Goal: Information Seeking & Learning: Learn about a topic

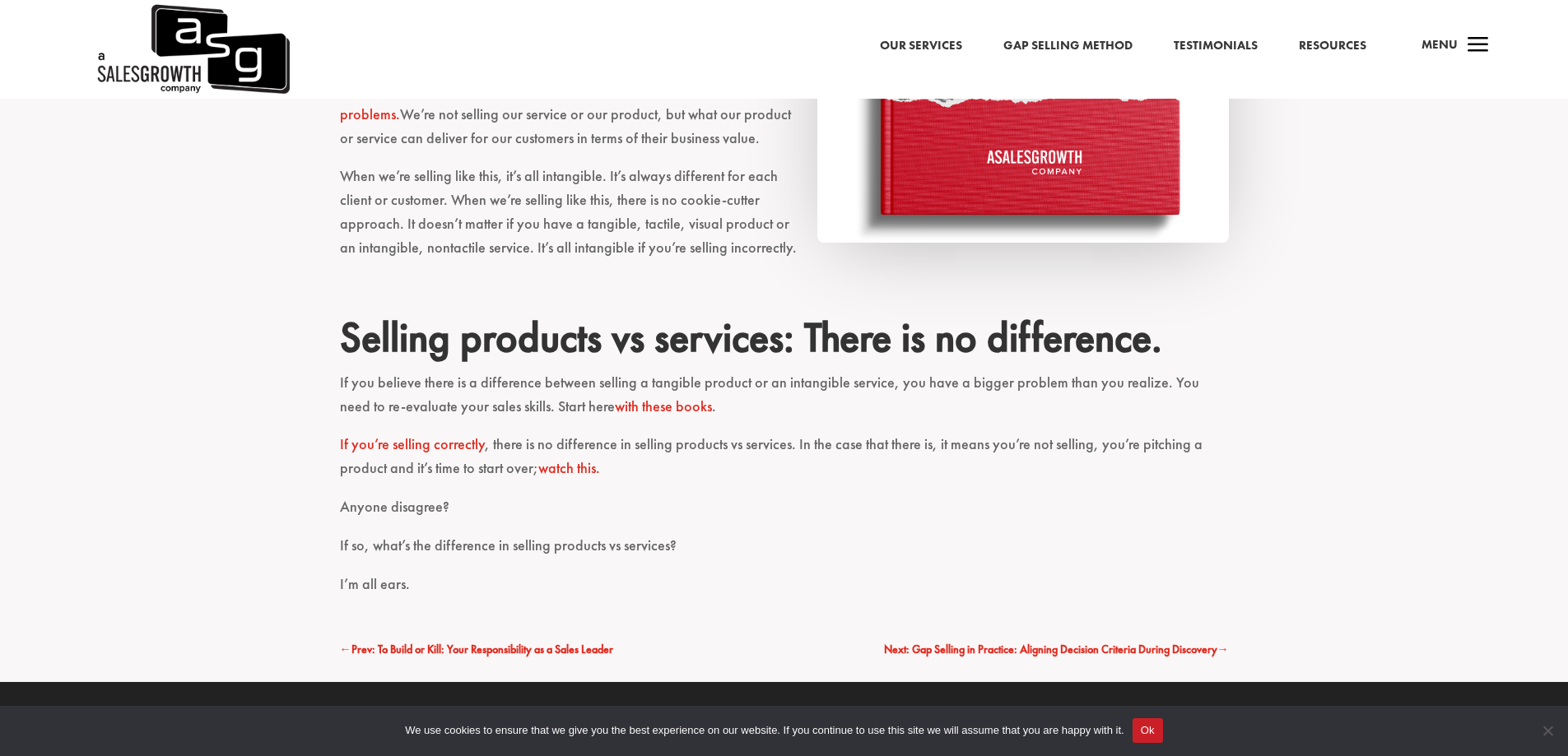
scroll to position [1351, 0]
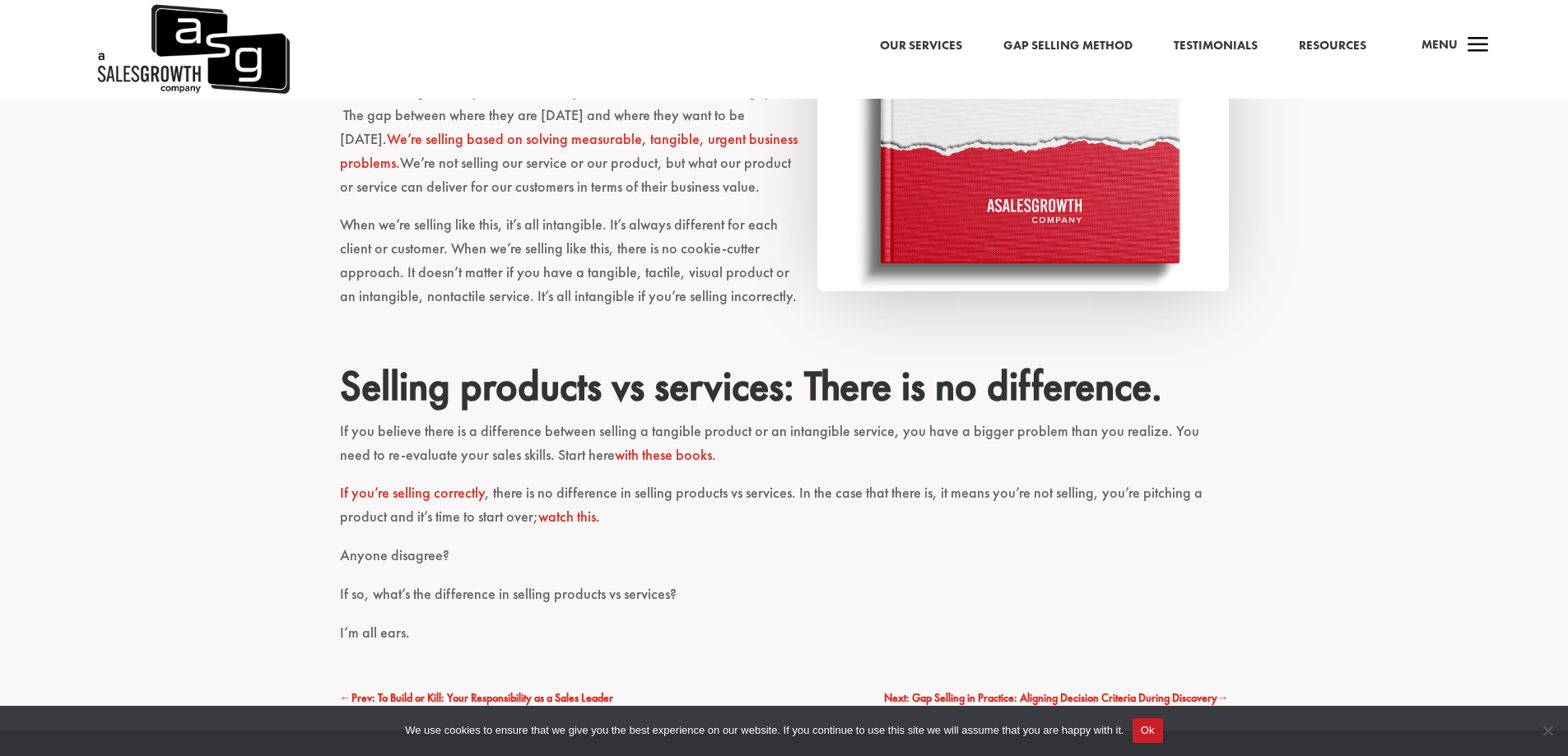
scroll to position [1298, 0]
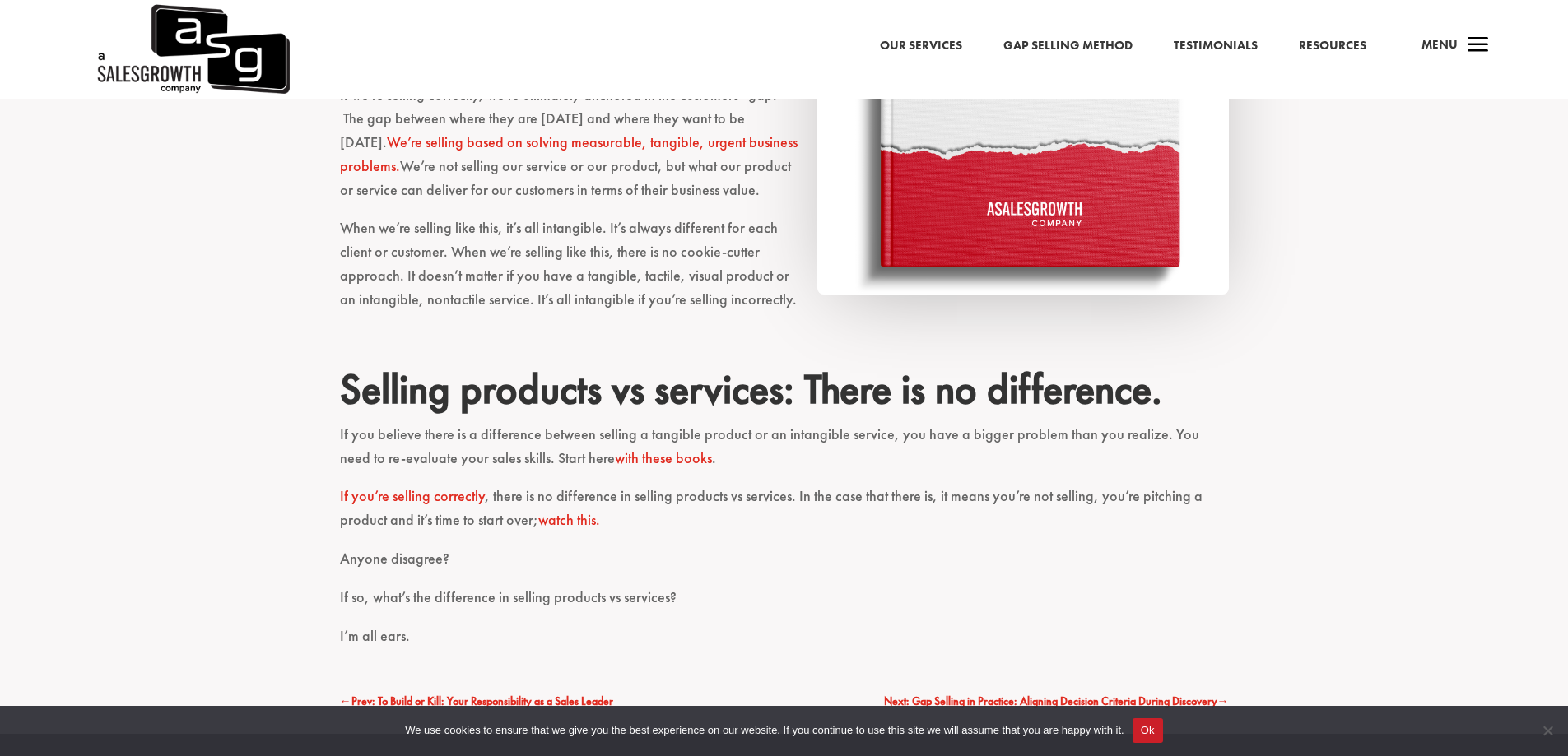
click at [581, 519] on link "watch this." at bounding box center [569, 520] width 62 height 19
click at [614, 453] on link "with these books" at bounding box center [663, 458] width 97 height 19
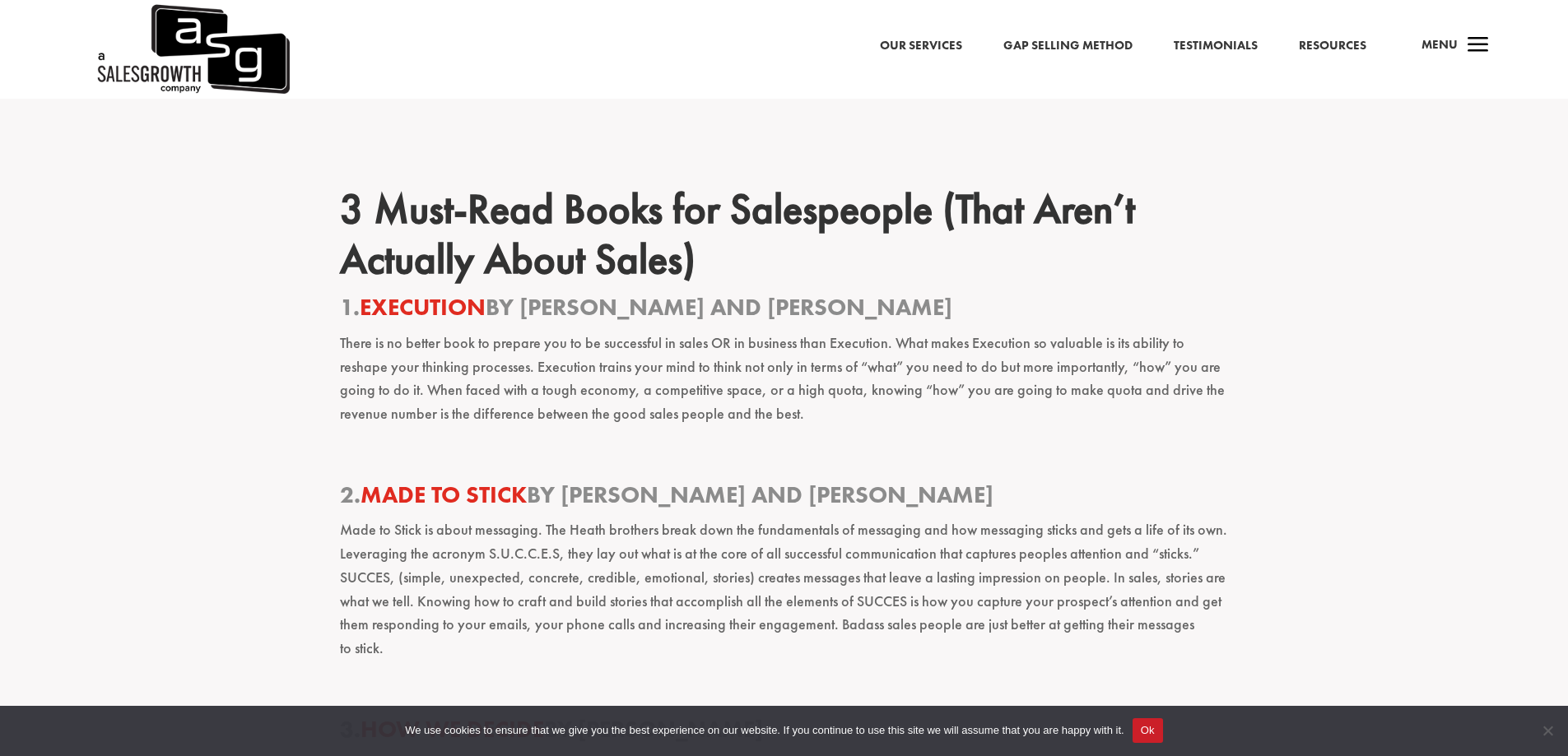
scroll to position [2385, 0]
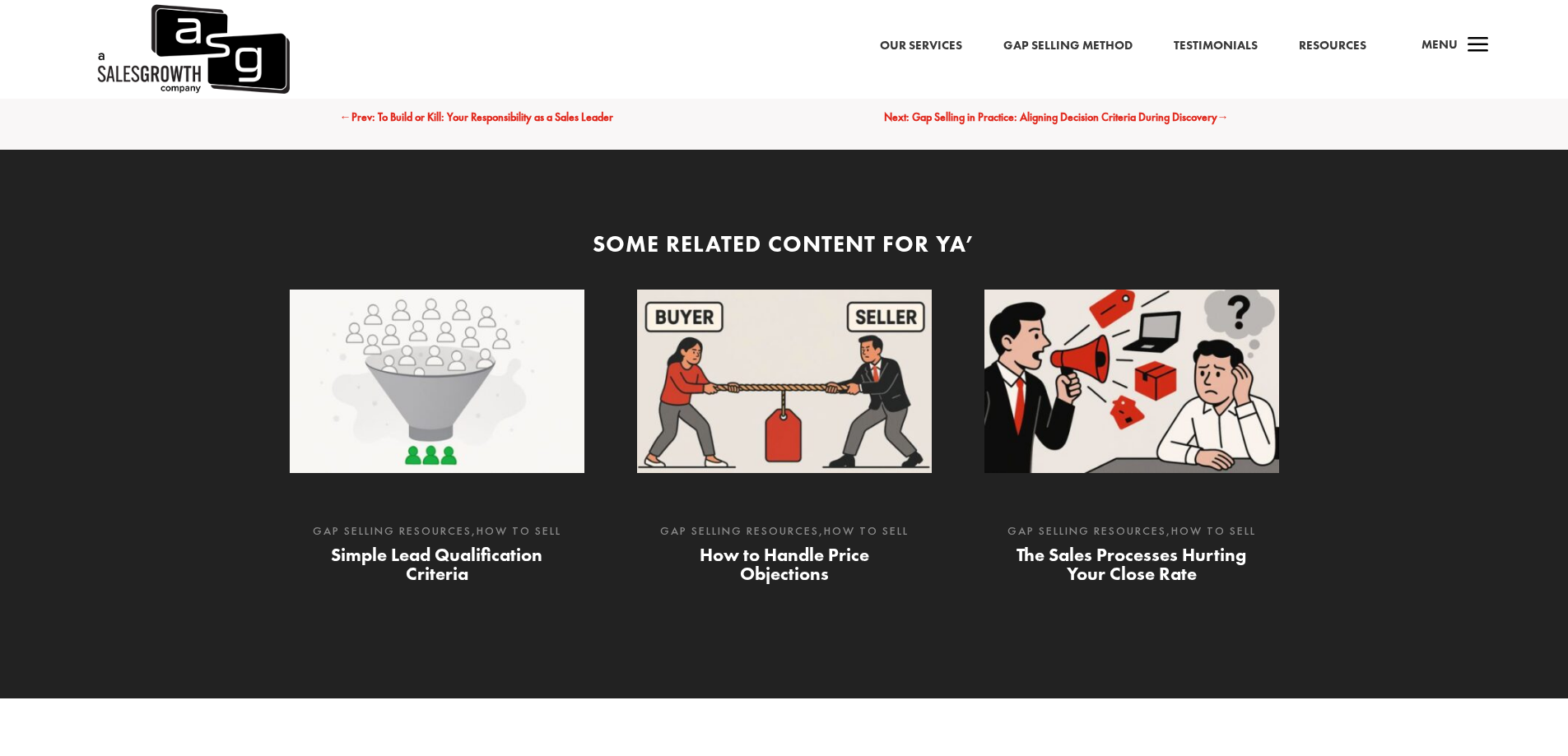
scroll to position [1298, 0]
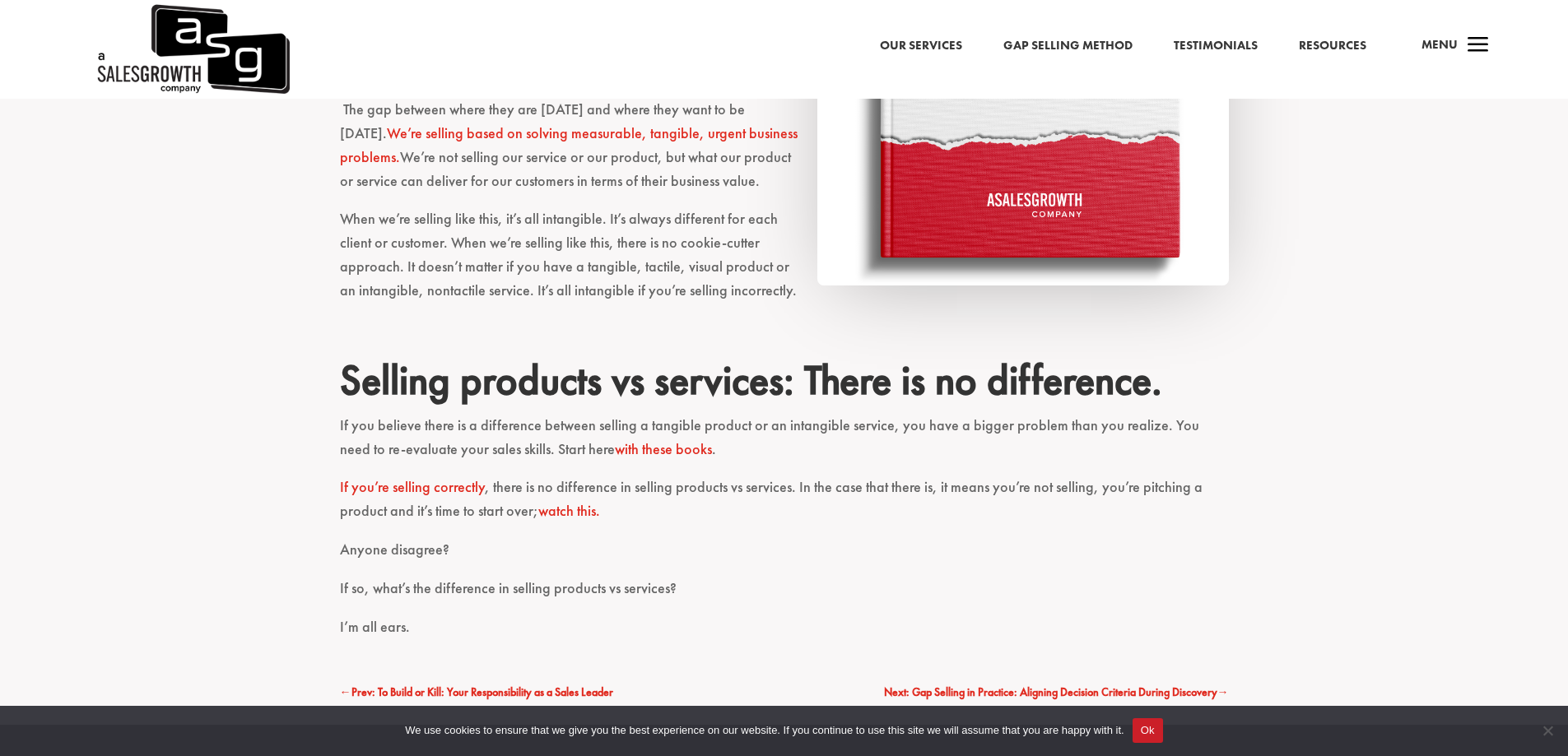
scroll to position [1310, 0]
